Goal: Task Accomplishment & Management: Use online tool/utility

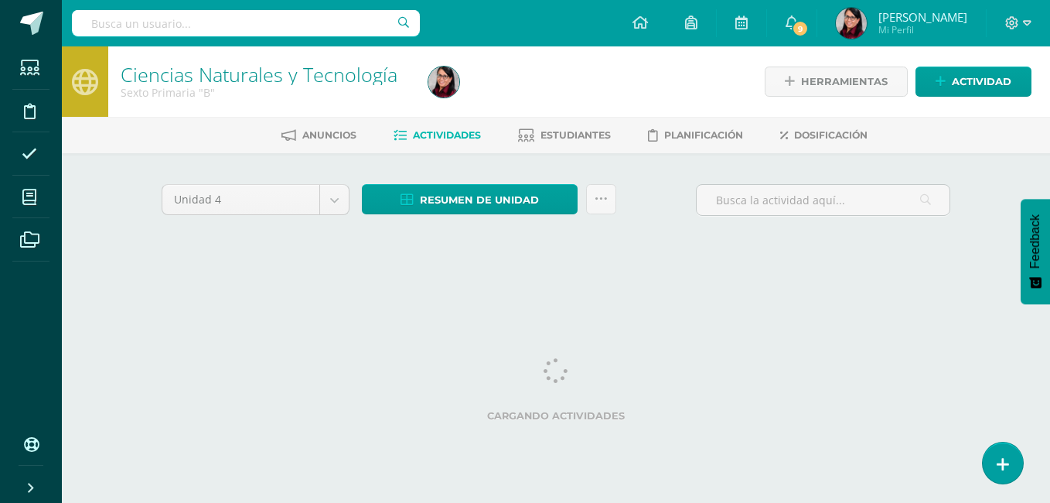
click at [339, 288] on html "Estudiantes Disciplina Asistencia Mis cursos Archivos Soporte Ayuda Reportar un…" at bounding box center [525, 144] width 1050 height 288
click at [301, 248] on div "Unidad 4 Unidad 1 Unidad 2 Unidad 3 Unidad 4 Resumen de unidad Descargar como H…" at bounding box center [555, 220] width 801 height 73
click at [452, 198] on span "Resumen de unidad" at bounding box center [479, 200] width 119 height 29
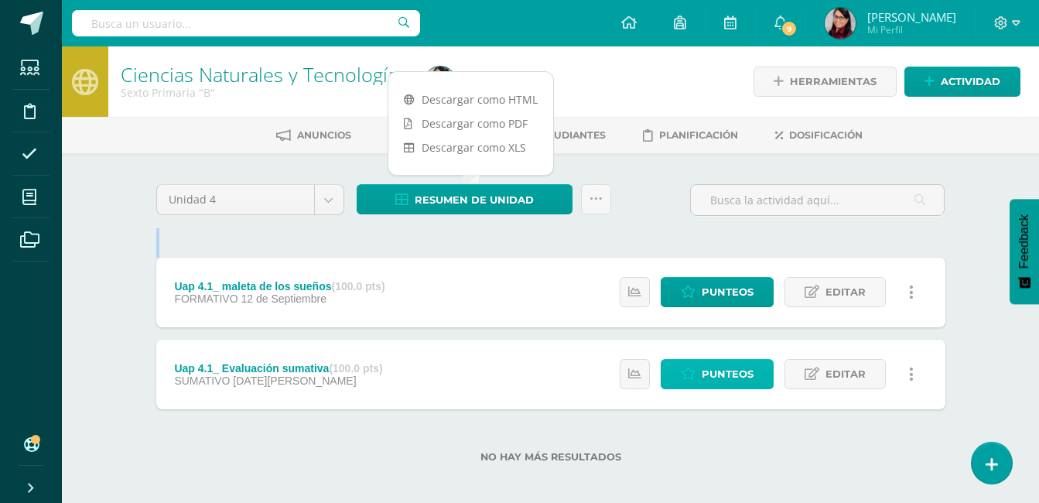
click at [719, 377] on span "Punteos" at bounding box center [727, 374] width 52 height 29
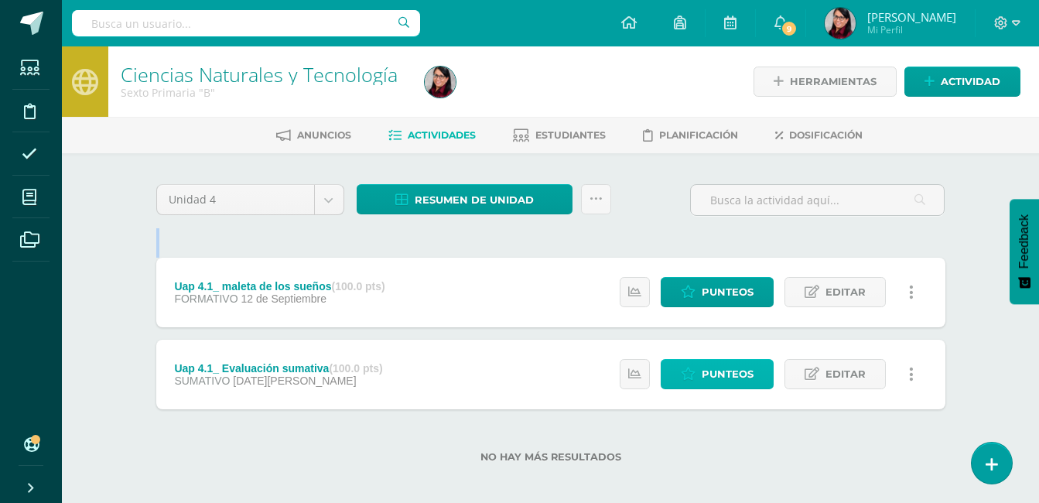
click at [719, 376] on span "Punteos" at bounding box center [727, 374] width 52 height 29
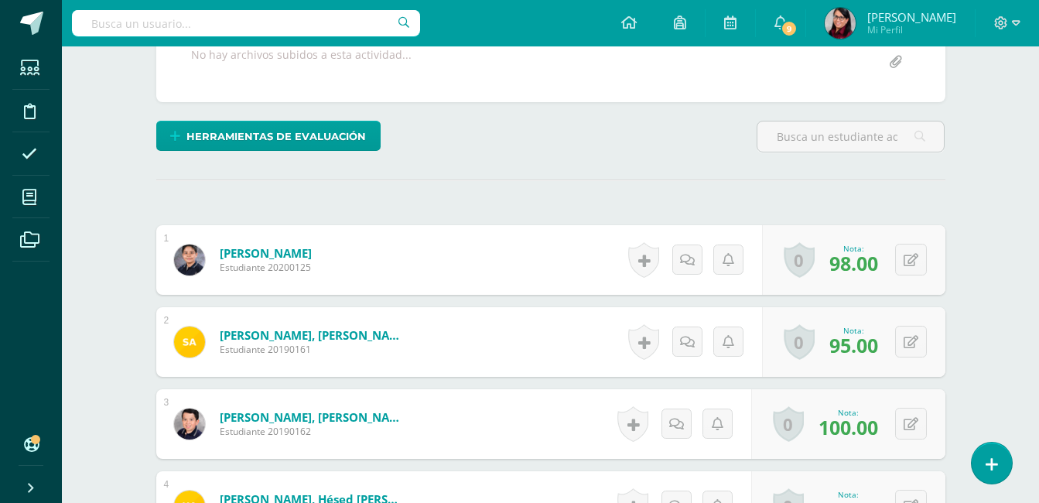
scroll to position [313, 0]
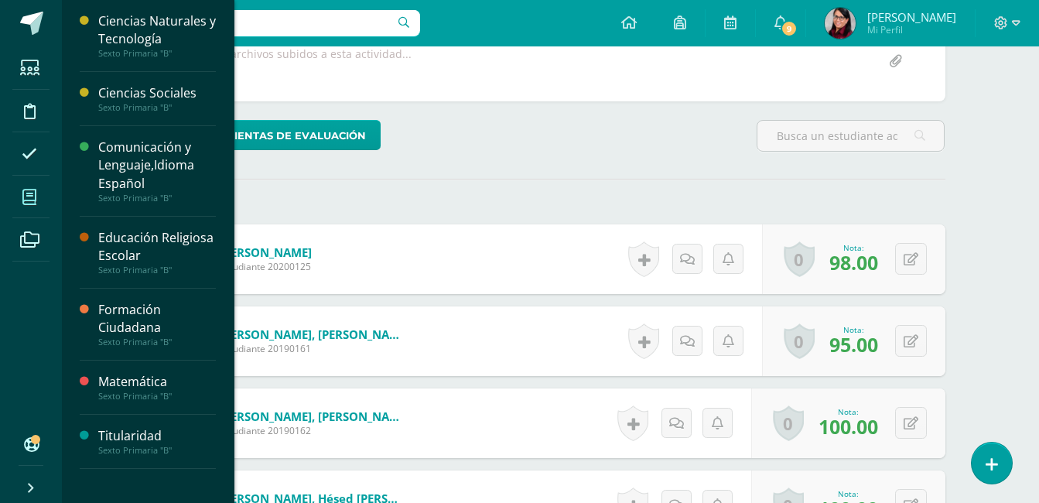
click at [26, 198] on icon at bounding box center [29, 196] width 14 height 15
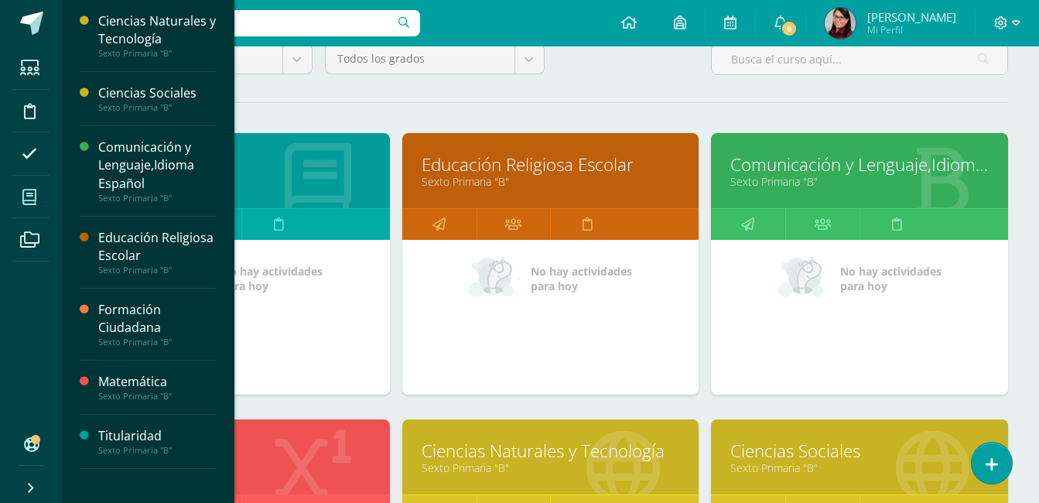
scroll to position [309, 0]
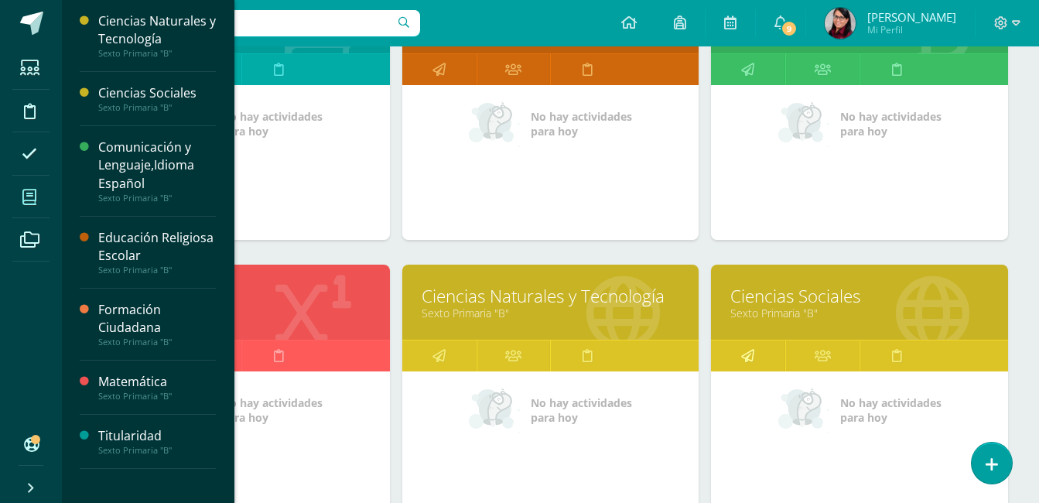
click at [749, 365] on icon at bounding box center [747, 355] width 13 height 30
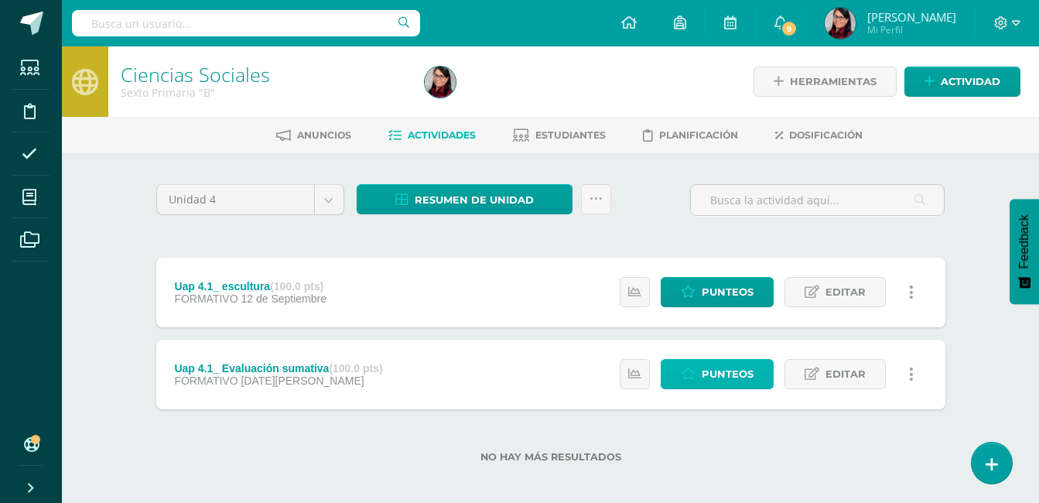
click at [726, 368] on span "Punteos" at bounding box center [727, 374] width 52 height 29
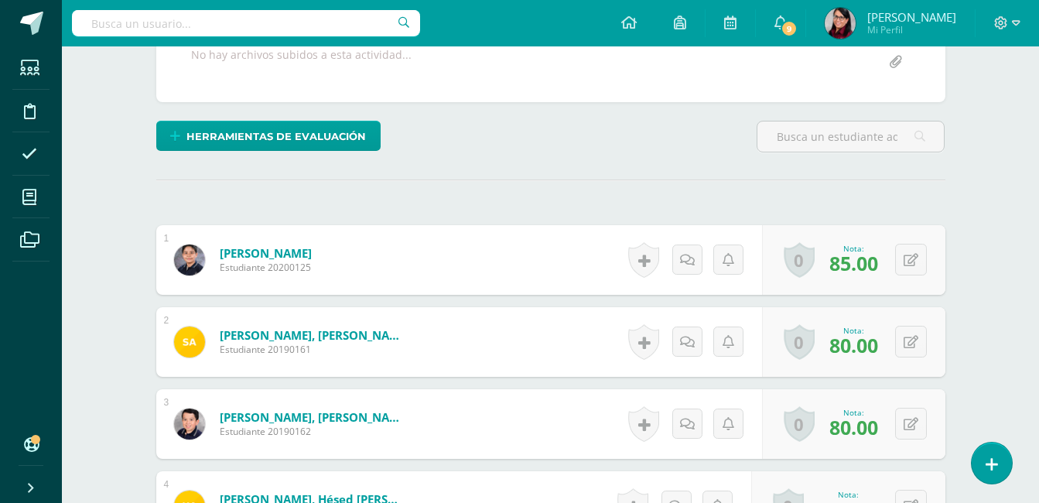
scroll to position [313, 0]
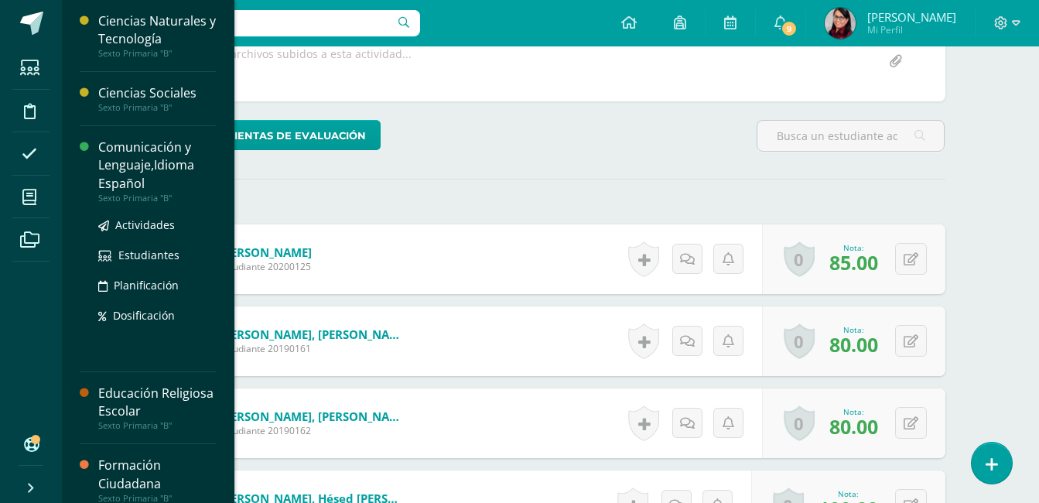
click at [132, 169] on div "Comunicación y Lenguaje,Idioma Español" at bounding box center [157, 164] width 118 height 53
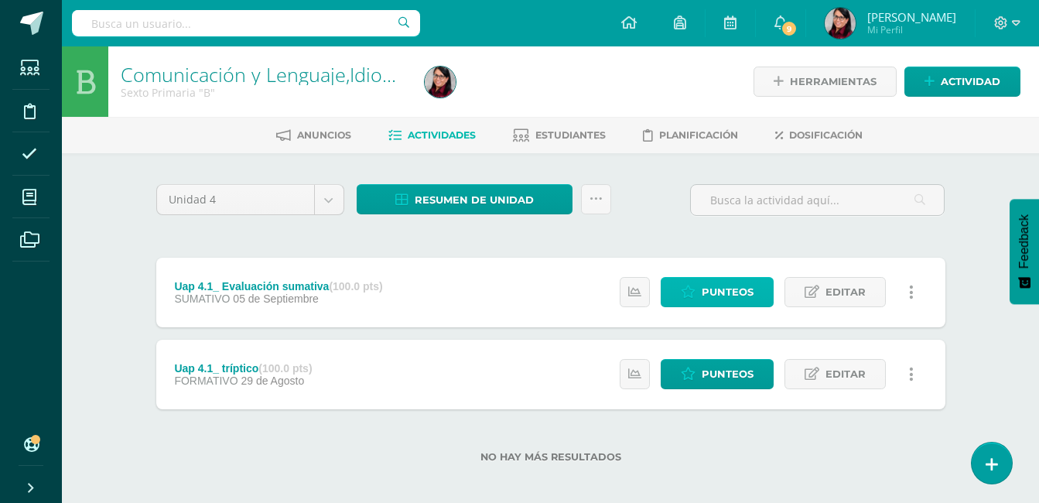
click at [733, 294] on span "Punteos" at bounding box center [727, 292] width 52 height 29
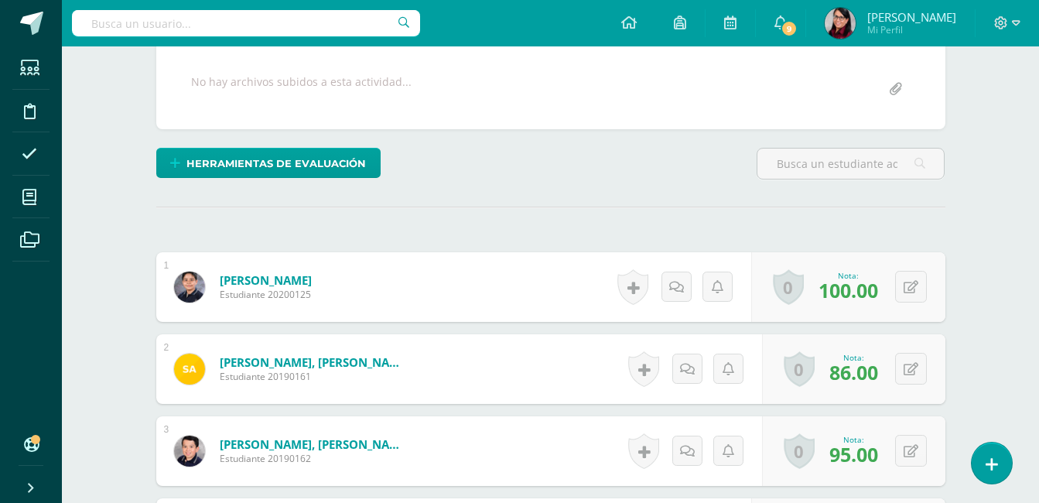
scroll to position [286, 0]
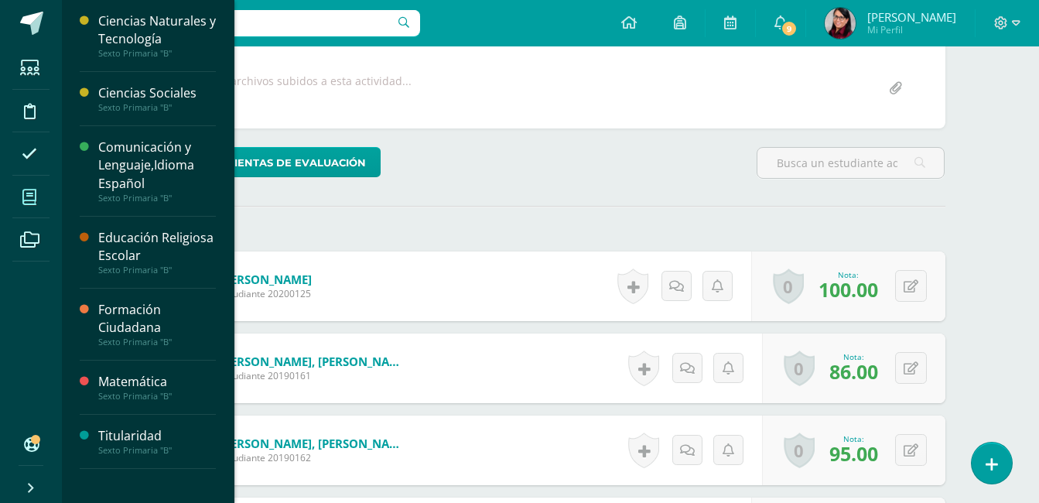
click at [29, 205] on span at bounding box center [29, 196] width 35 height 35
click at [29, 198] on icon at bounding box center [29, 196] width 14 height 15
